Goal: Task Accomplishment & Management: Manage account settings

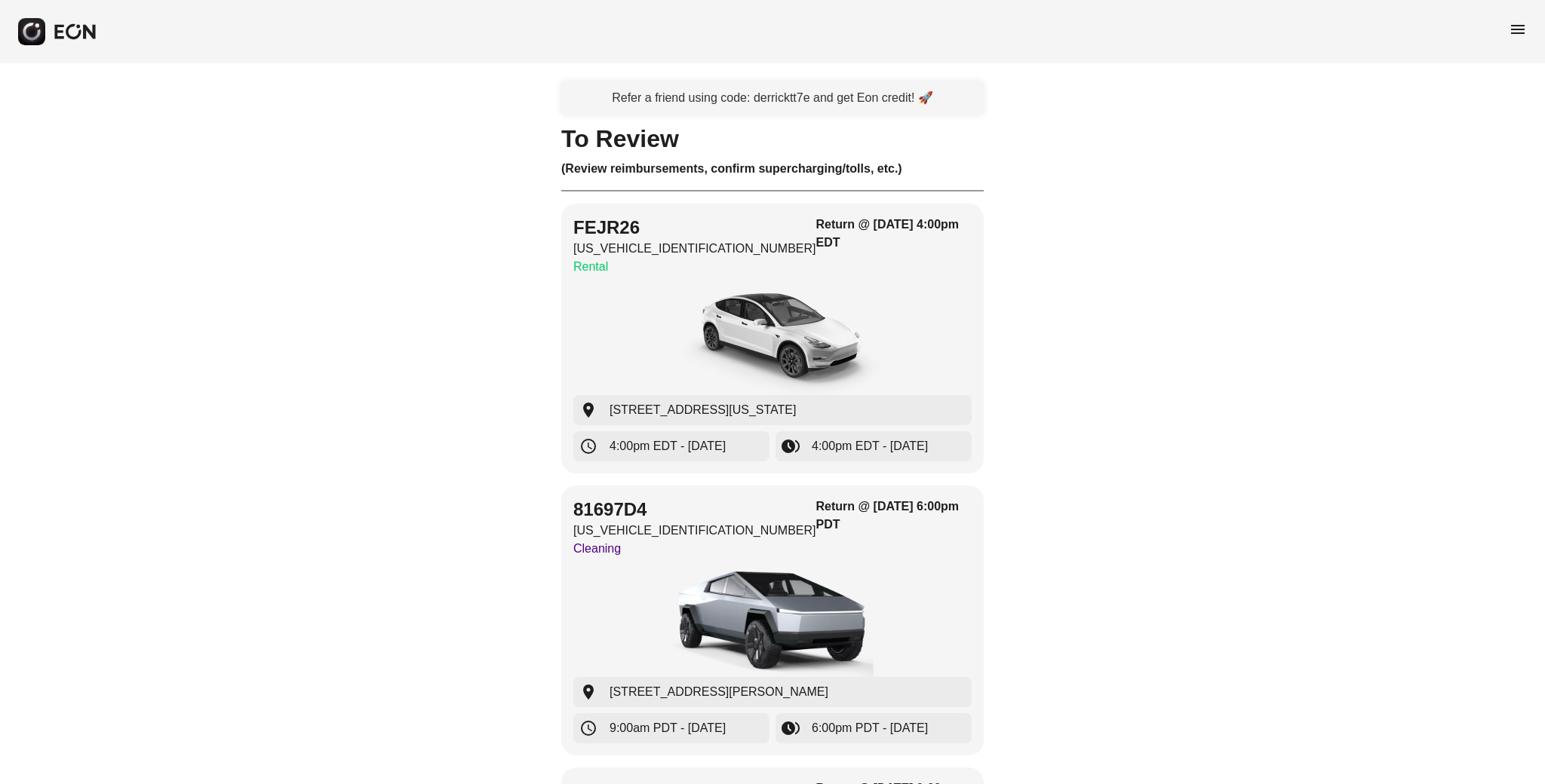
click at [1526, 26] on span "menu" at bounding box center [1518, 29] width 18 height 18
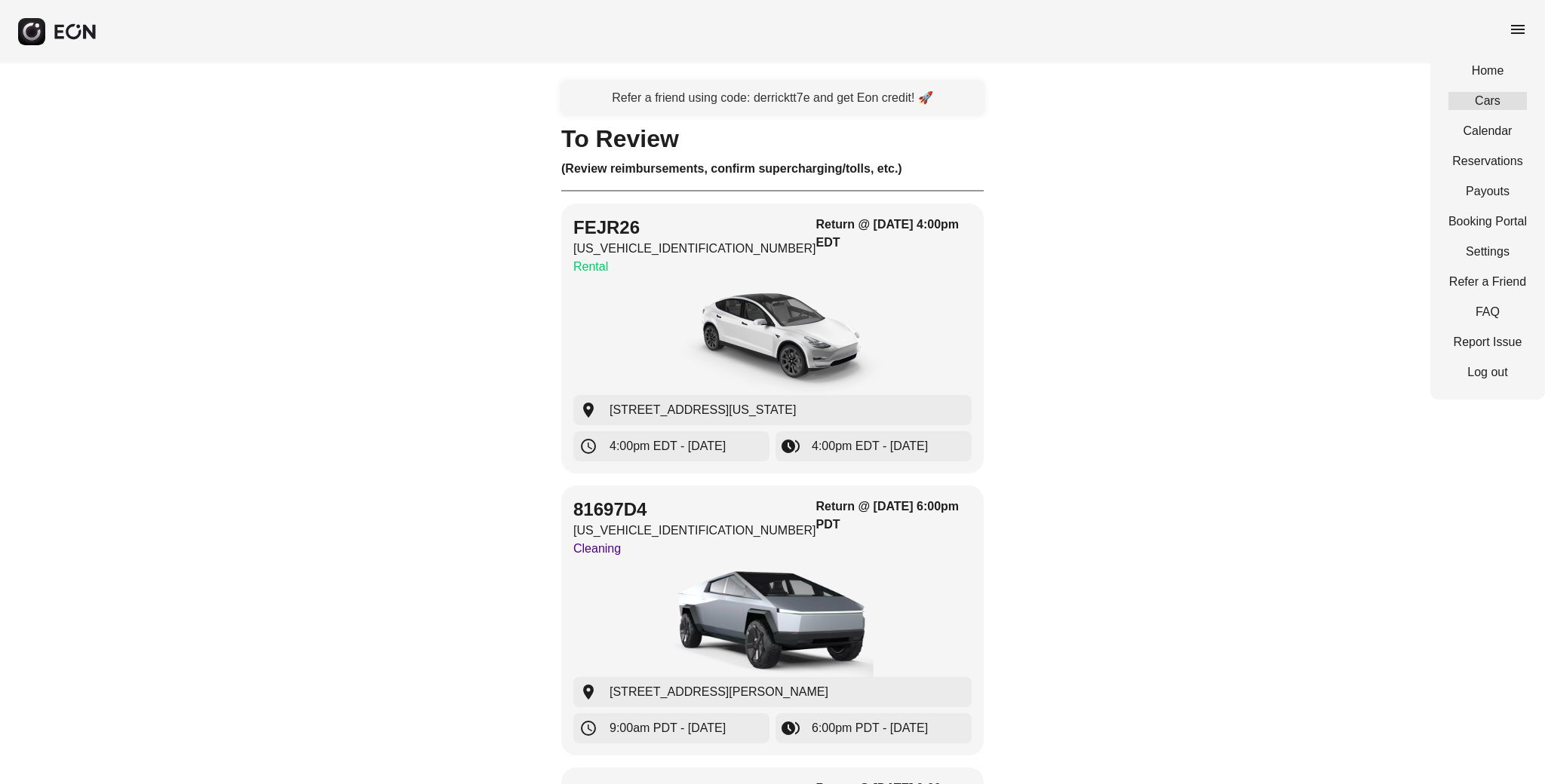
click at [1496, 102] on link "Cars" at bounding box center [1487, 100] width 79 height 18
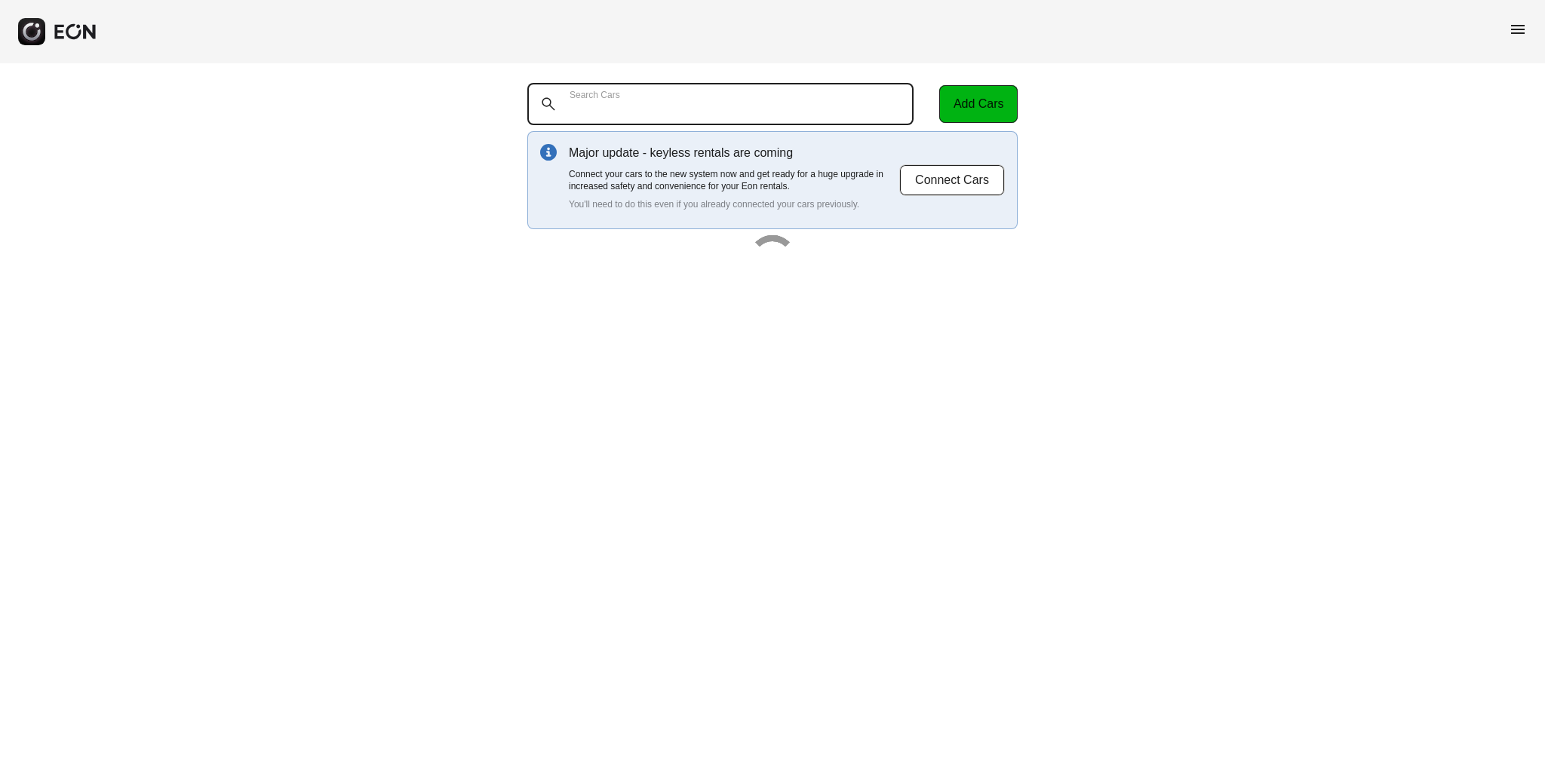
click at [676, 97] on Cars "Search Cars" at bounding box center [720, 104] width 386 height 43
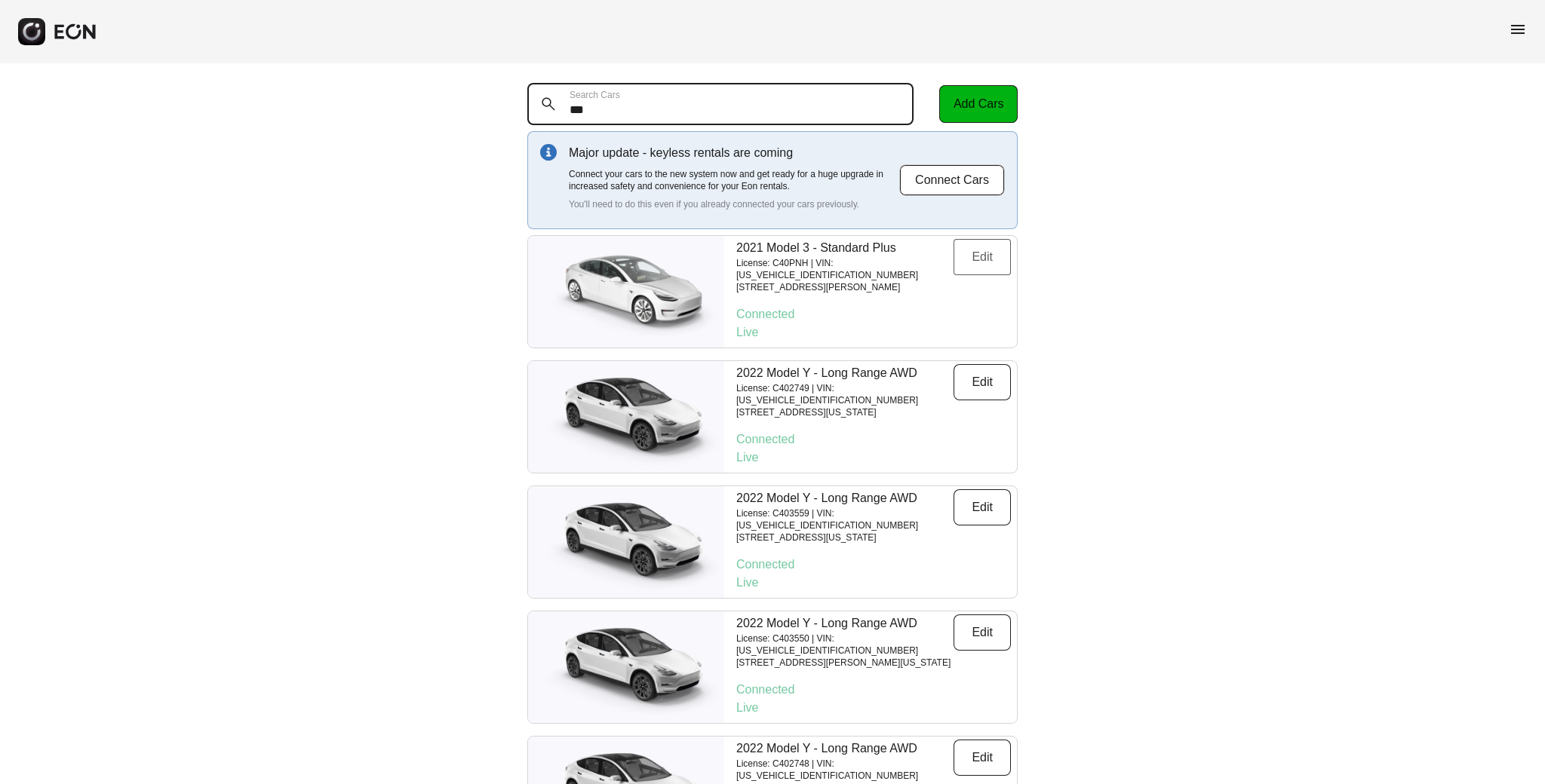
type Cars "***"
click at [959, 251] on button "Edit" at bounding box center [982, 257] width 58 height 36
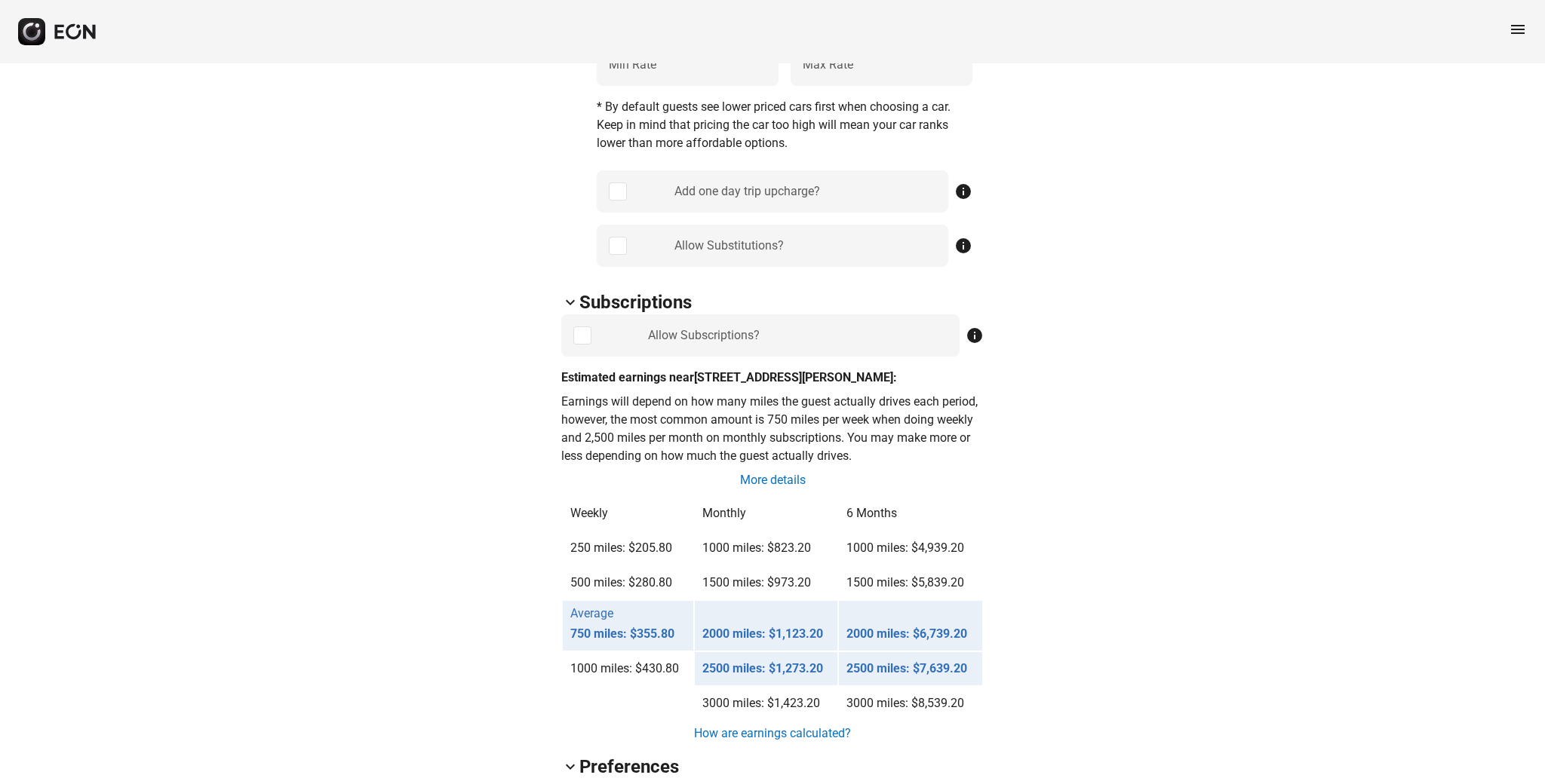
scroll to position [935, 0]
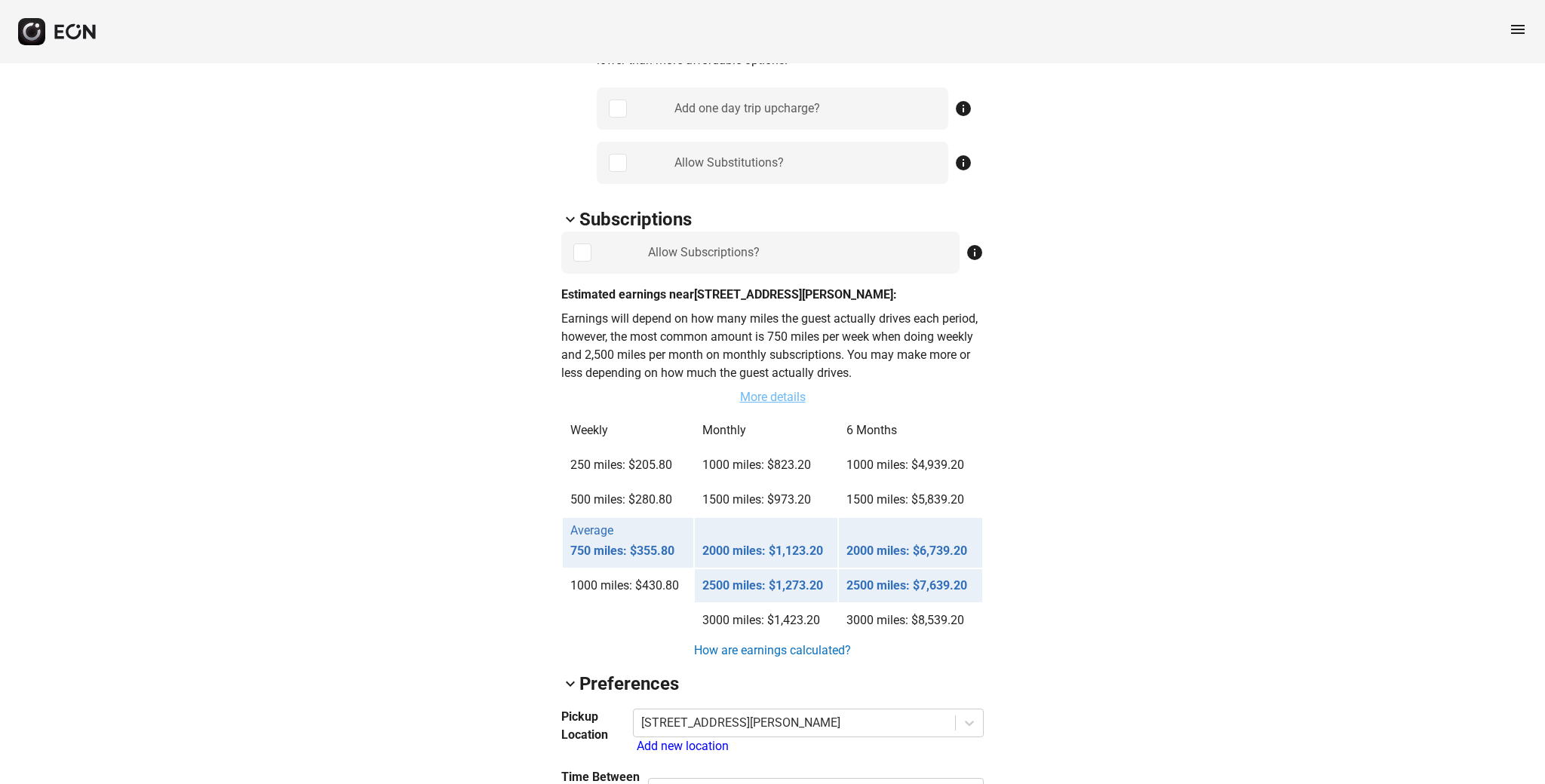
click at [755, 399] on link "More details" at bounding box center [773, 397] width 69 height 18
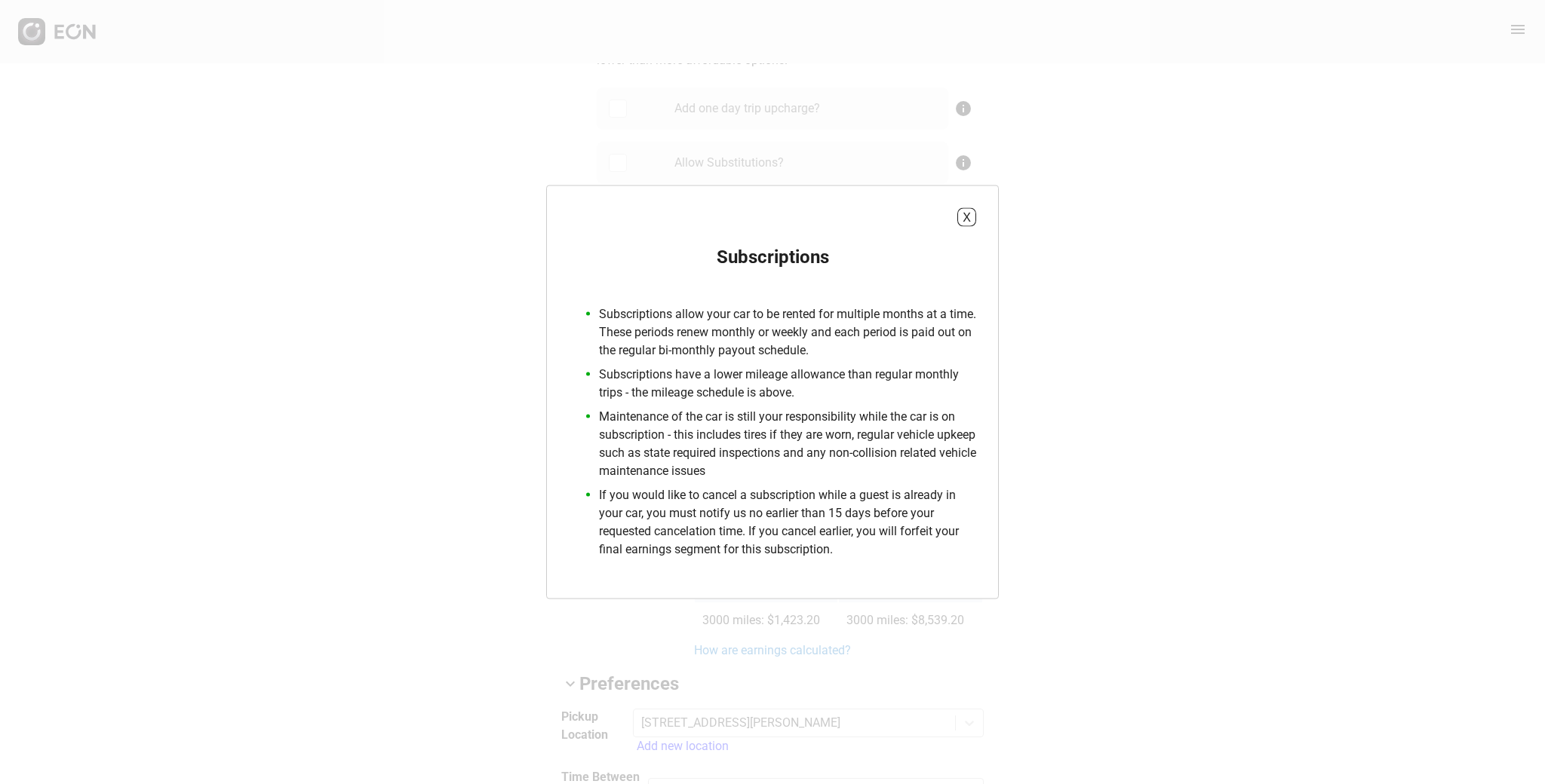
click at [1206, 419] on div "X Subscriptions Subscriptions allow your car to be rented for multiple months a…" at bounding box center [772, 392] width 1545 height 784
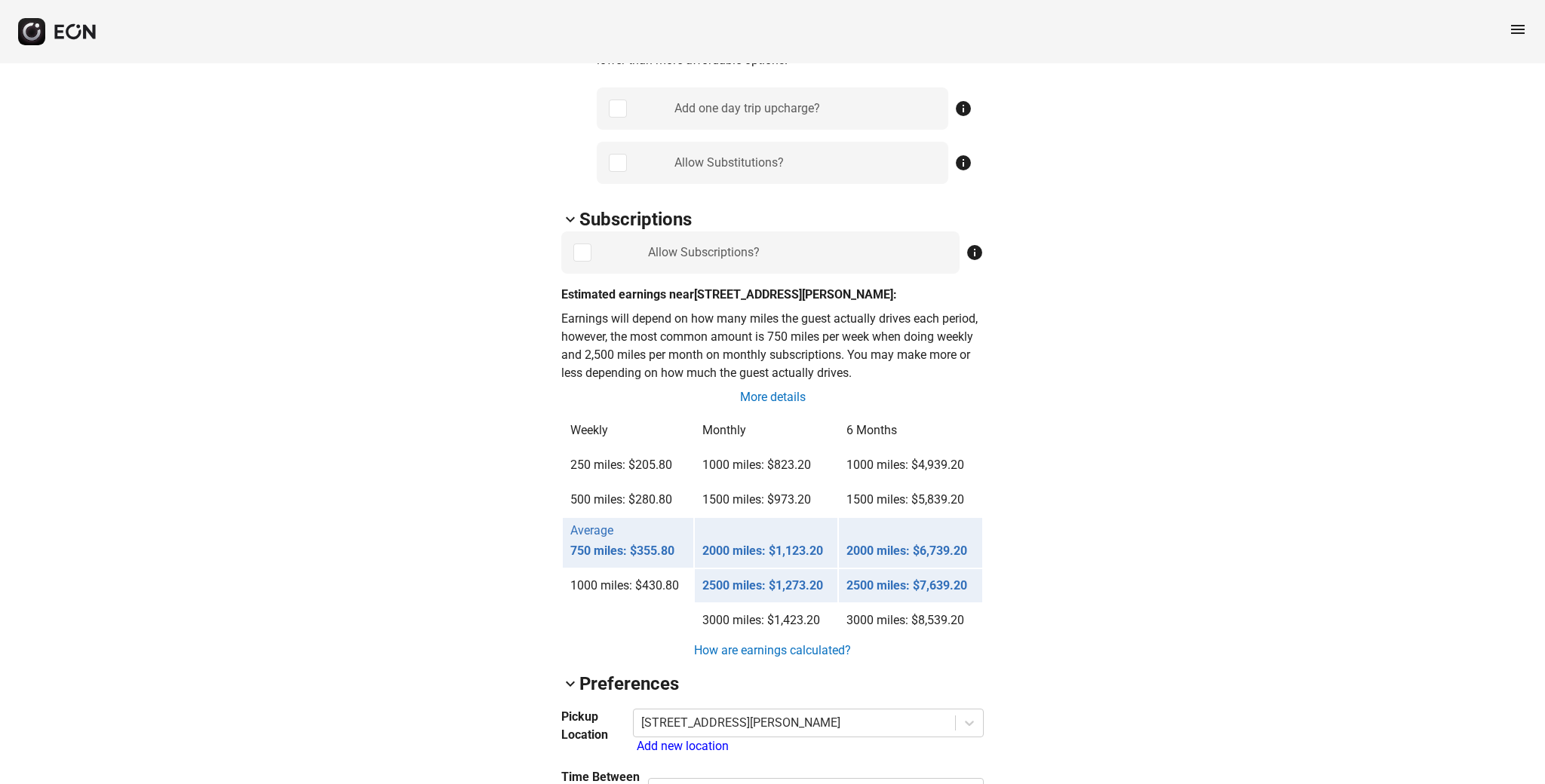
click at [1206, 419] on div "arrow_back_ios C40PNH [US_VEHICLE_IDENTIFICATION_NUMBER] 81% 97684 lock Lock lo…" at bounding box center [772, 541] width 1545 height 2826
